Goal: Information Seeking & Learning: Understand process/instructions

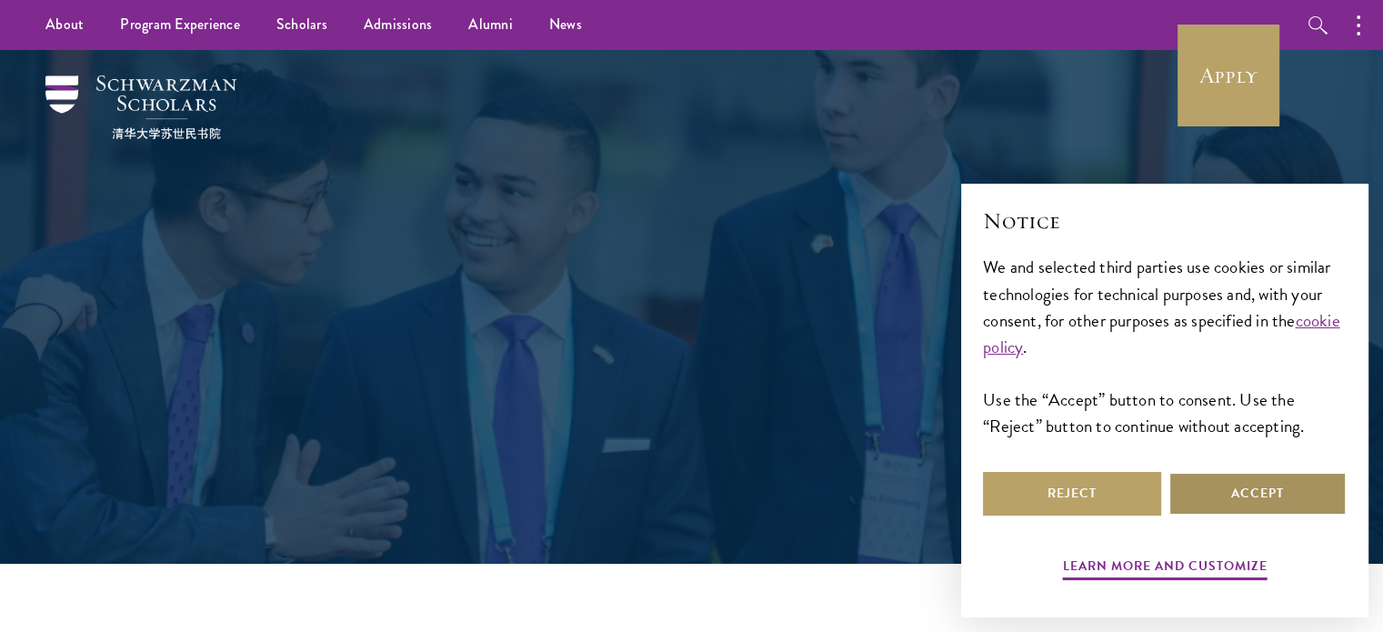
click at [1226, 486] on button "Accept" at bounding box center [1257, 494] width 178 height 44
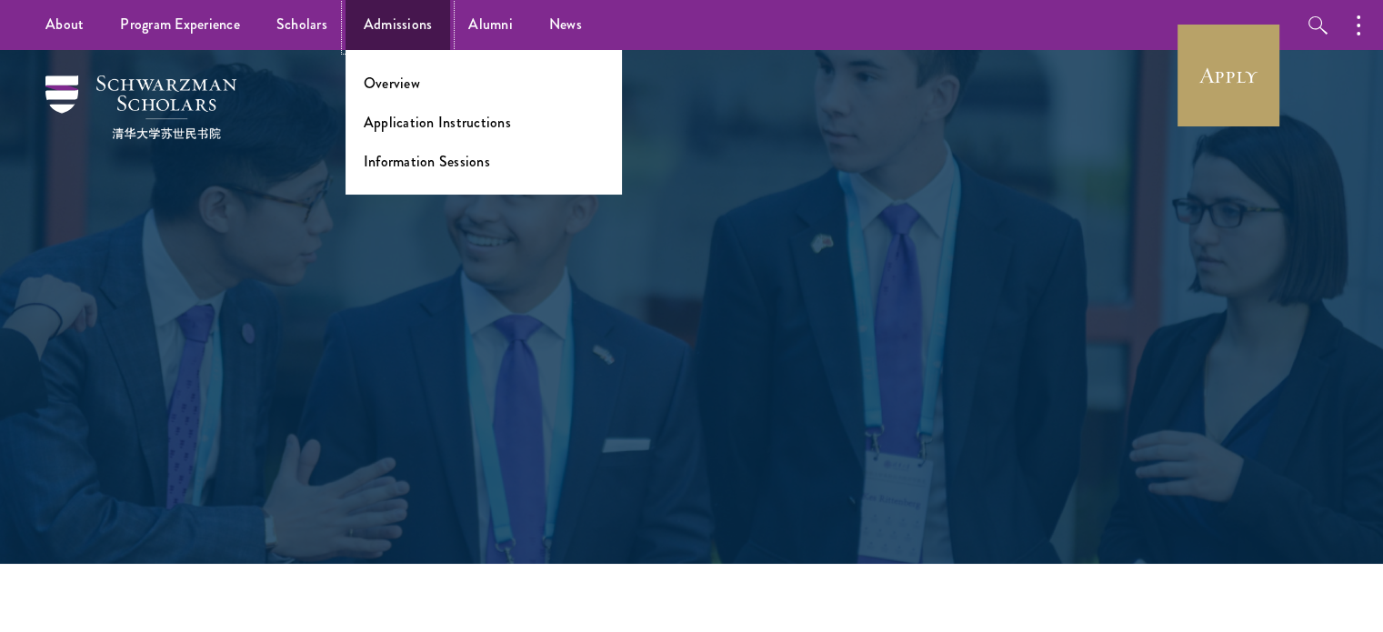
click at [421, 40] on link "Admissions" at bounding box center [397, 25] width 105 height 50
click at [431, 86] on li "Overview" at bounding box center [484, 83] width 240 height 21
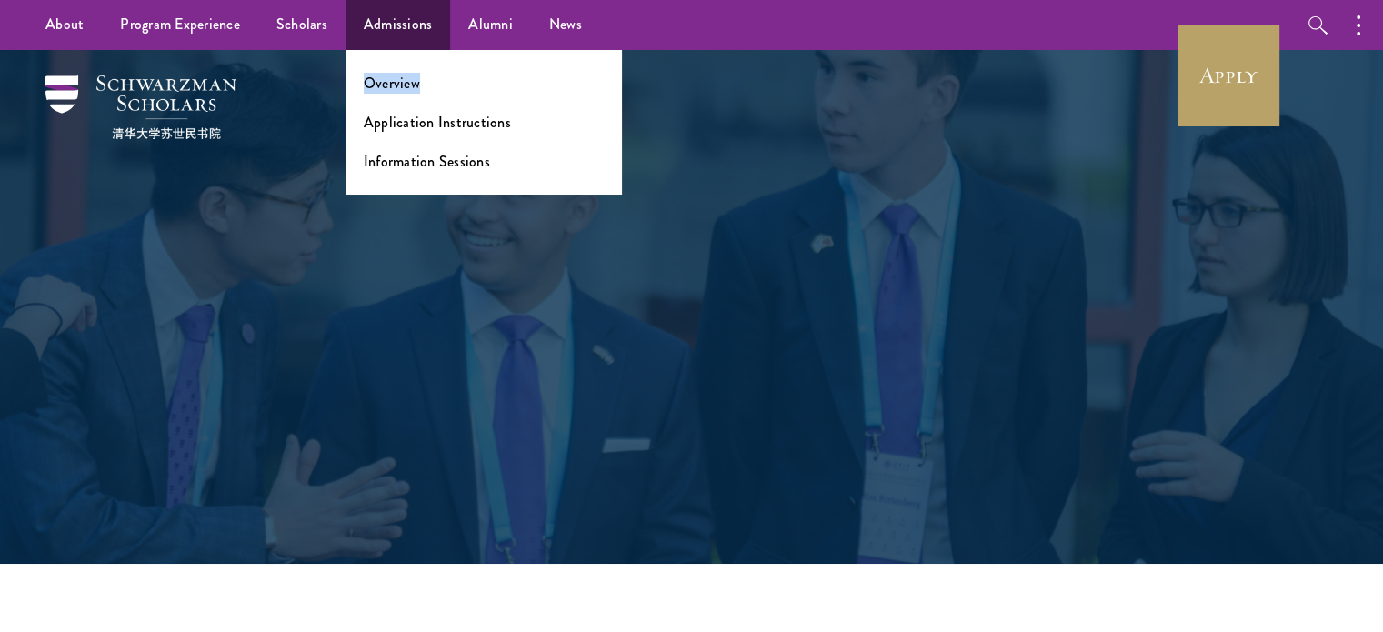
click at [431, 86] on li "Overview" at bounding box center [484, 83] width 240 height 21
click at [382, 77] on link "Overview" at bounding box center [392, 83] width 56 height 21
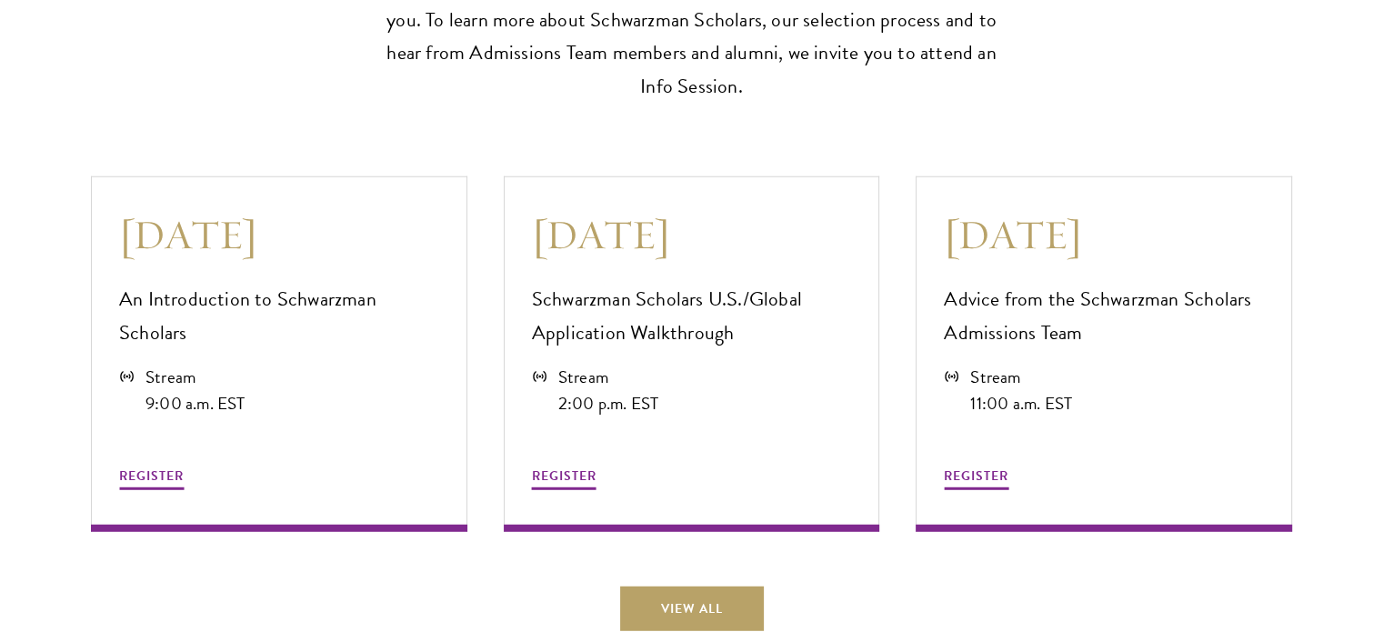
scroll to position [4942, 0]
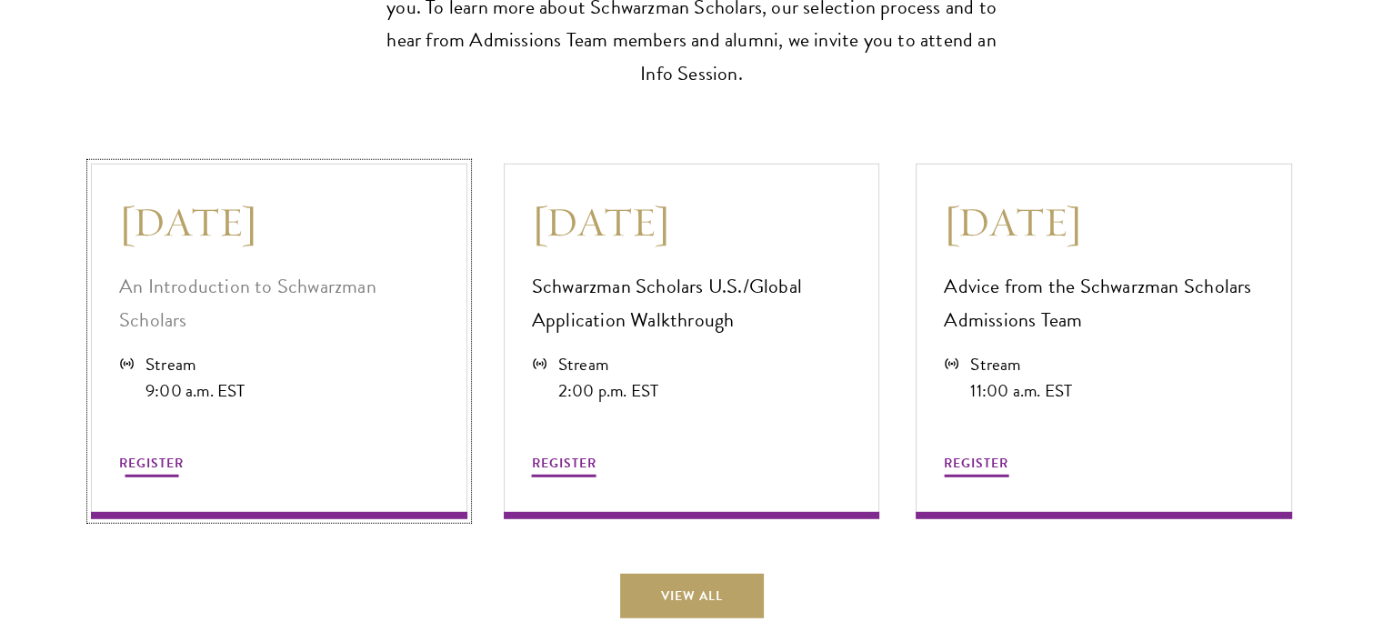
click at [124, 359] on icon at bounding box center [126, 363] width 15 height 15
